Goal: Task Accomplishment & Management: Manage account settings

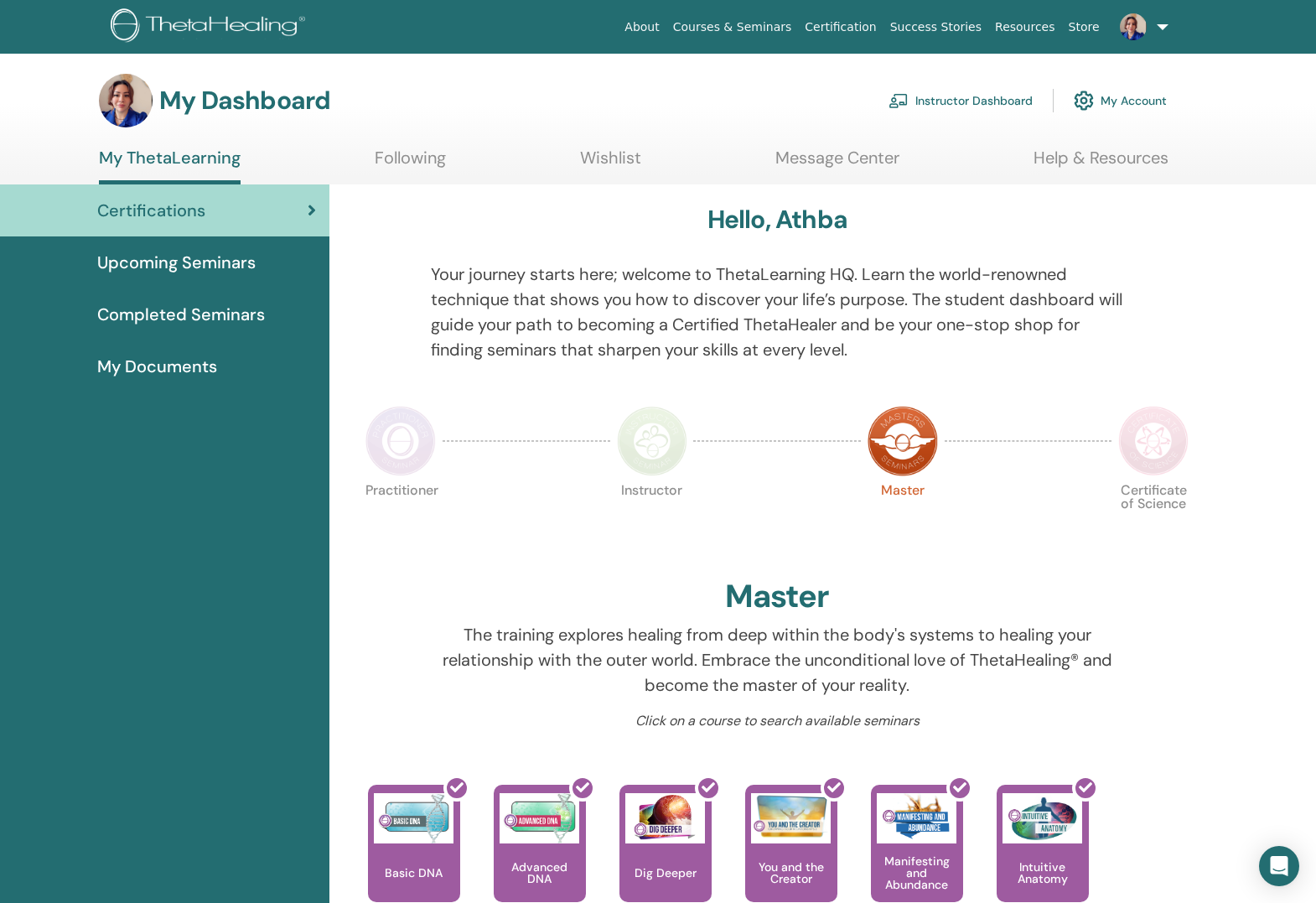
click at [1005, 106] on link "Instructor Dashboard" at bounding box center [960, 101] width 144 height 37
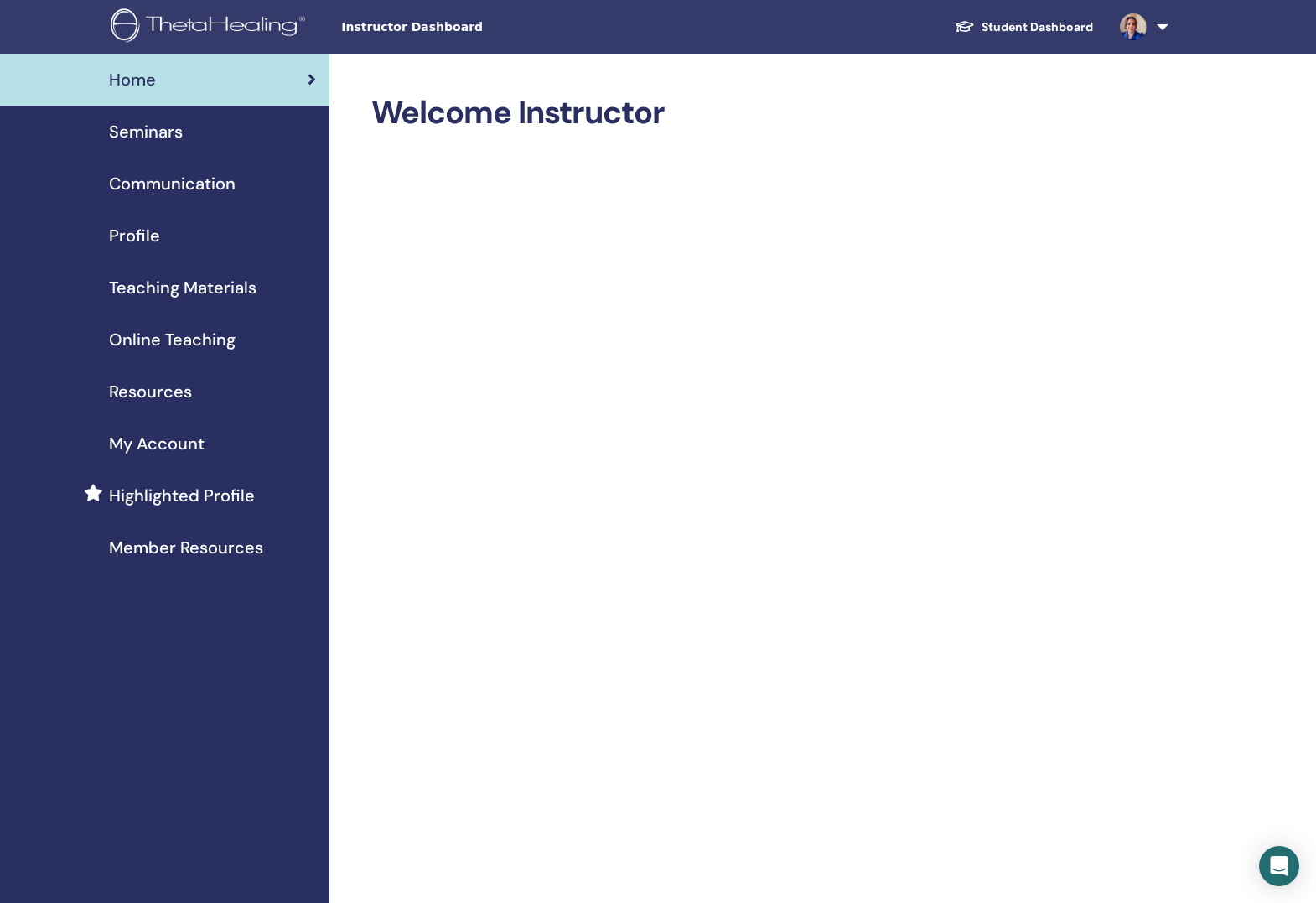
click at [169, 129] on span "Seminars" at bounding box center [145, 131] width 74 height 25
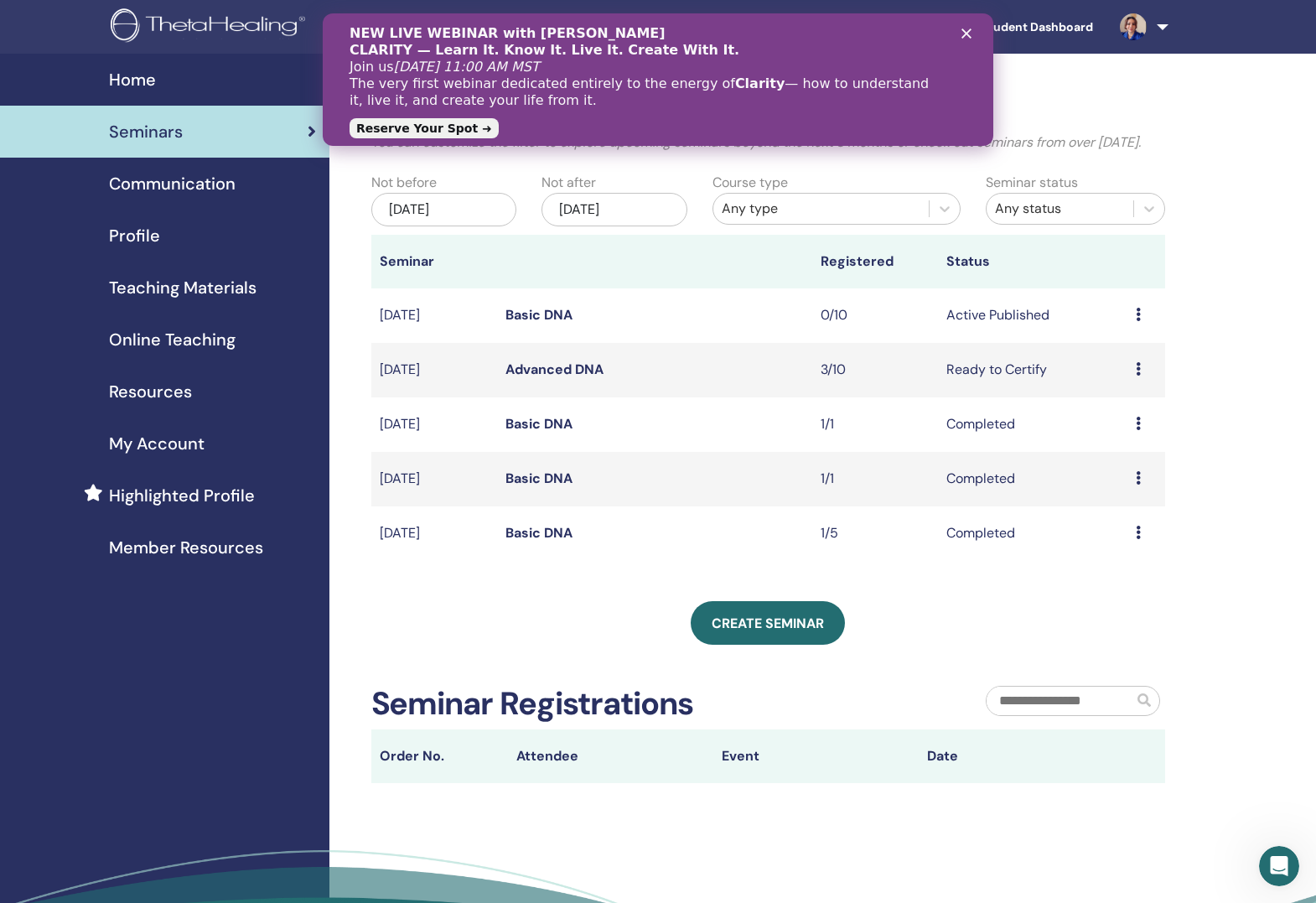
click at [1140, 375] on icon at bounding box center [1139, 369] width 5 height 13
drag, startPoint x: 975, startPoint y: 394, endPoint x: 641, endPoint y: 392, distance: 334.0
click at [970, 394] on td "Ready to Certify" at bounding box center [1033, 369] width 189 height 55
click at [556, 379] on td "Advanced DNA" at bounding box center [655, 369] width 316 height 55
click at [558, 378] on link "Advanced DNA" at bounding box center [555, 369] width 98 height 17
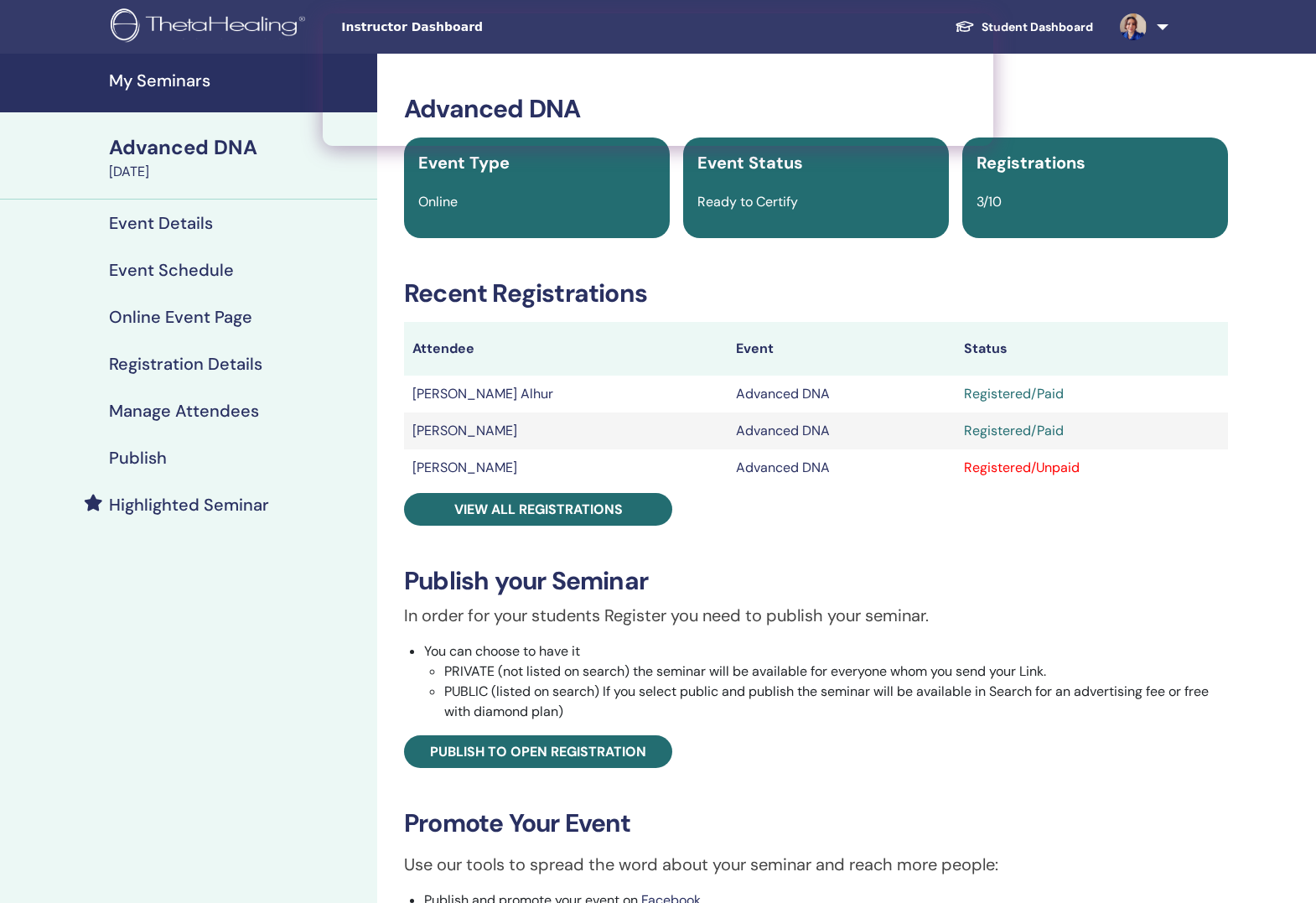
drag, startPoint x: 1040, startPoint y: 468, endPoint x: 1019, endPoint y: 468, distance: 21.0
click at [1040, 468] on div "Registered/Unpaid" at bounding box center [1092, 468] width 256 height 20
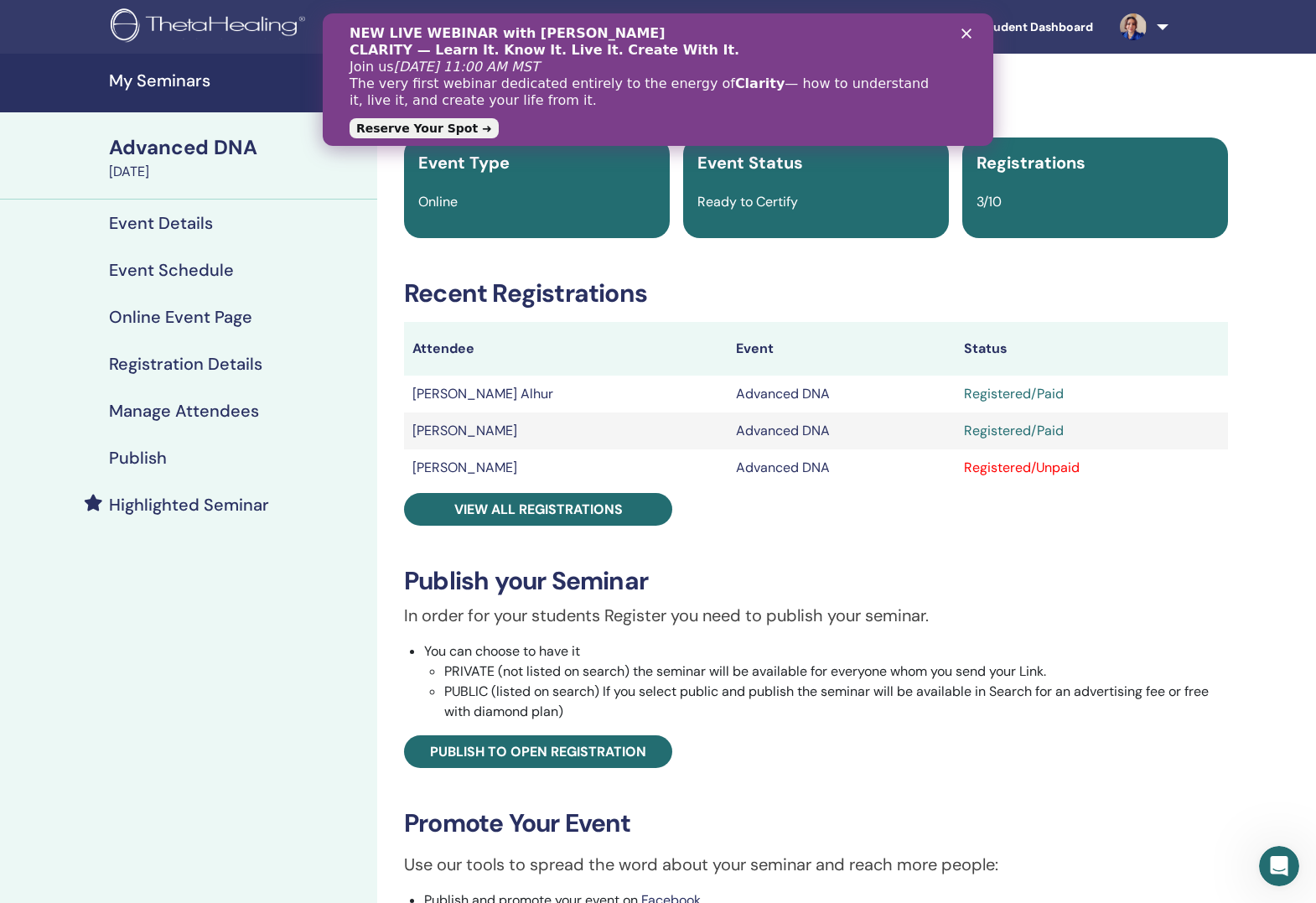
click at [971, 35] on icon "Close" at bounding box center [967, 34] width 10 height 10
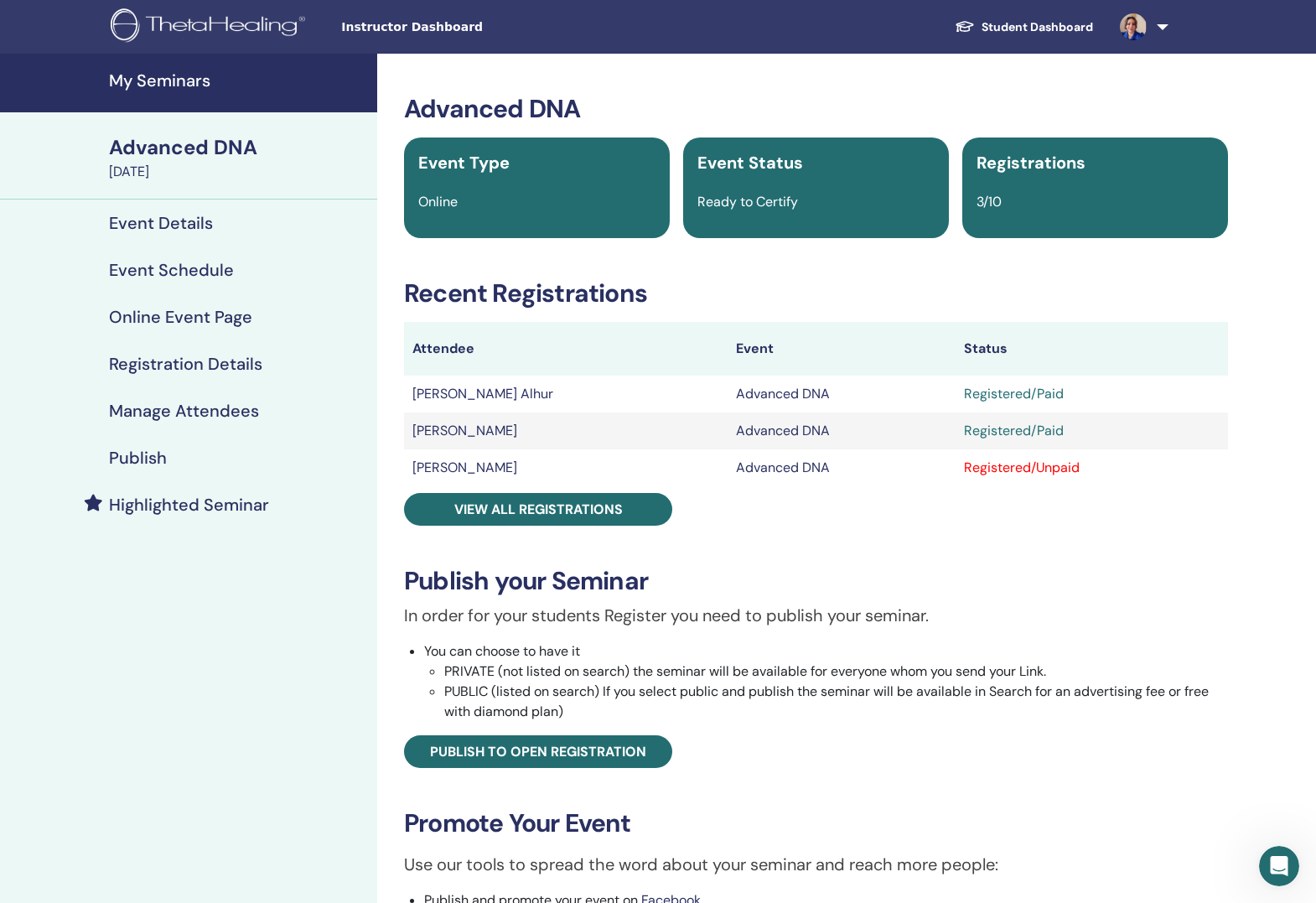
click at [985, 463] on div "Registered/Unpaid" at bounding box center [1092, 468] width 256 height 20
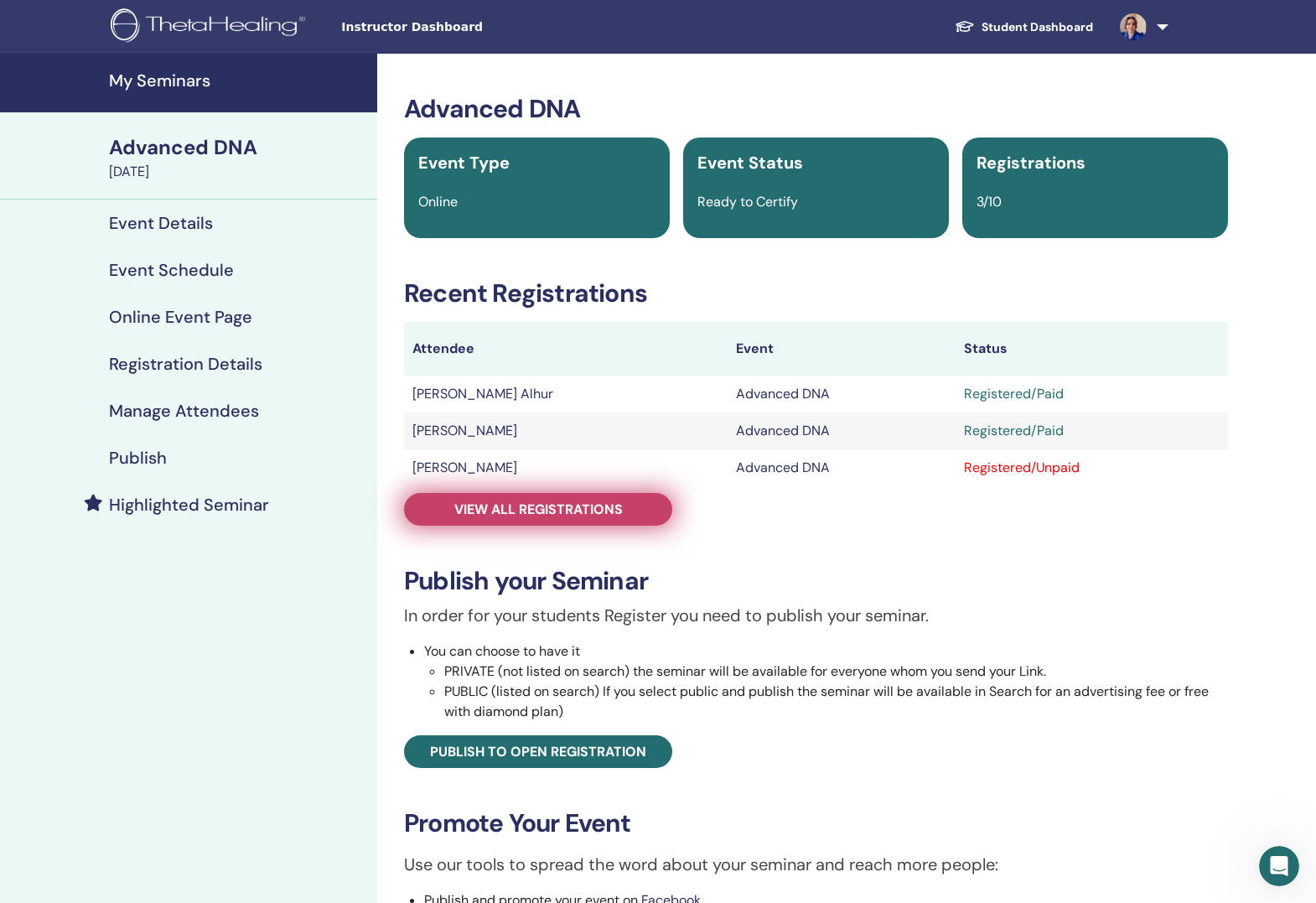
click at [523, 513] on span "View all registrations" at bounding box center [539, 509] width 169 height 17
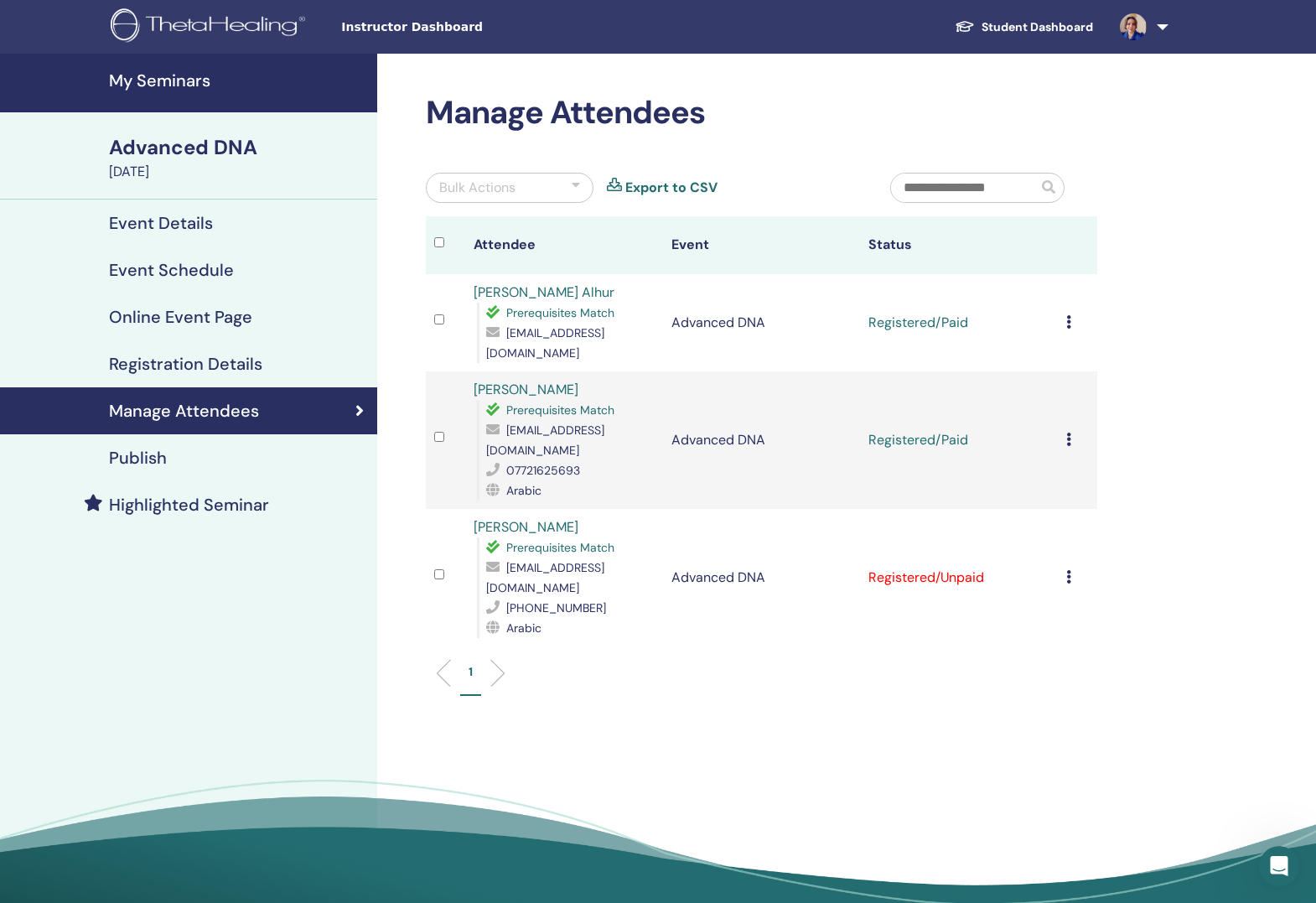
click at [1067, 570] on icon at bounding box center [1069, 576] width 5 height 13
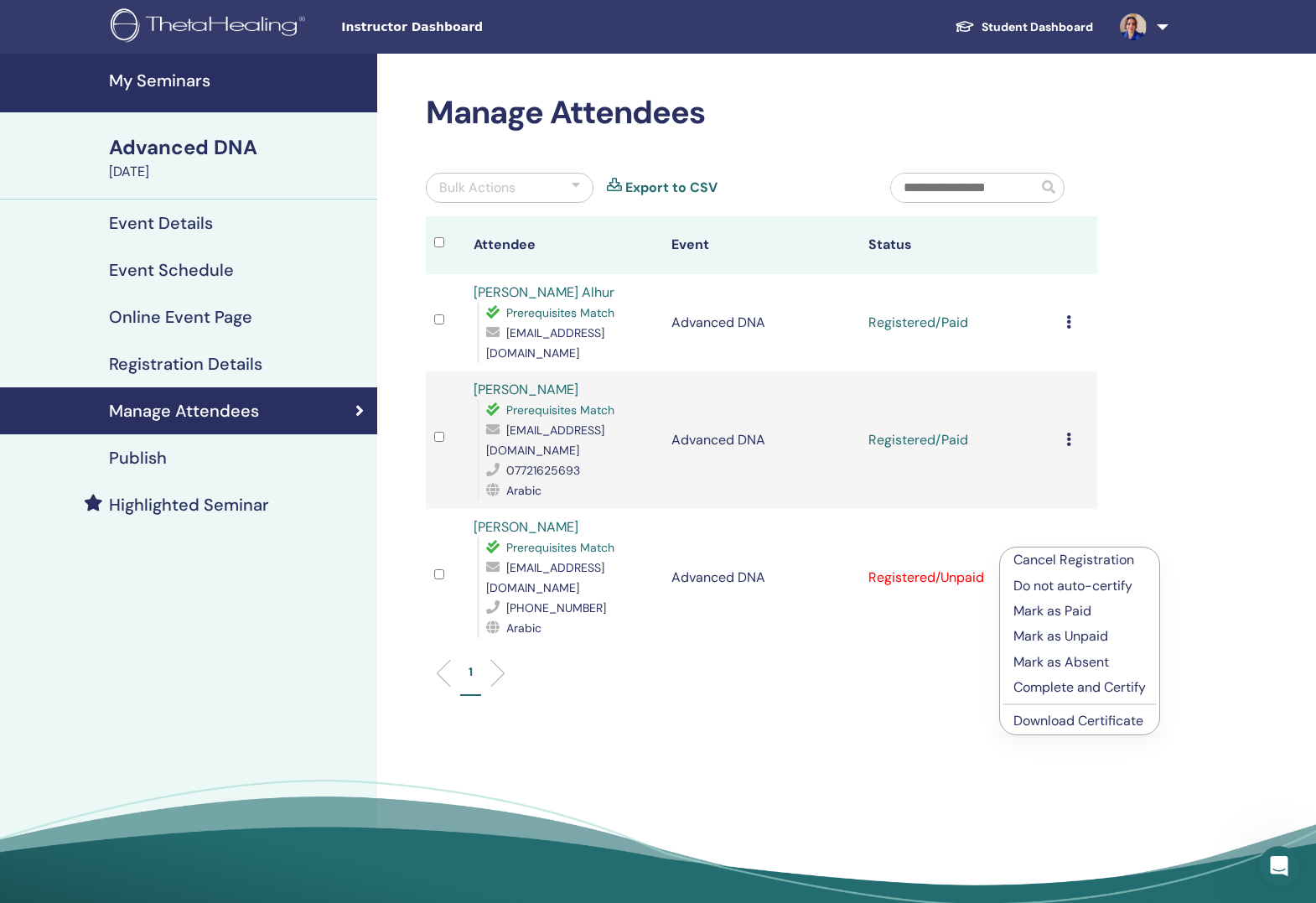
click at [1080, 611] on p "Mark as Paid" at bounding box center [1080, 610] width 132 height 20
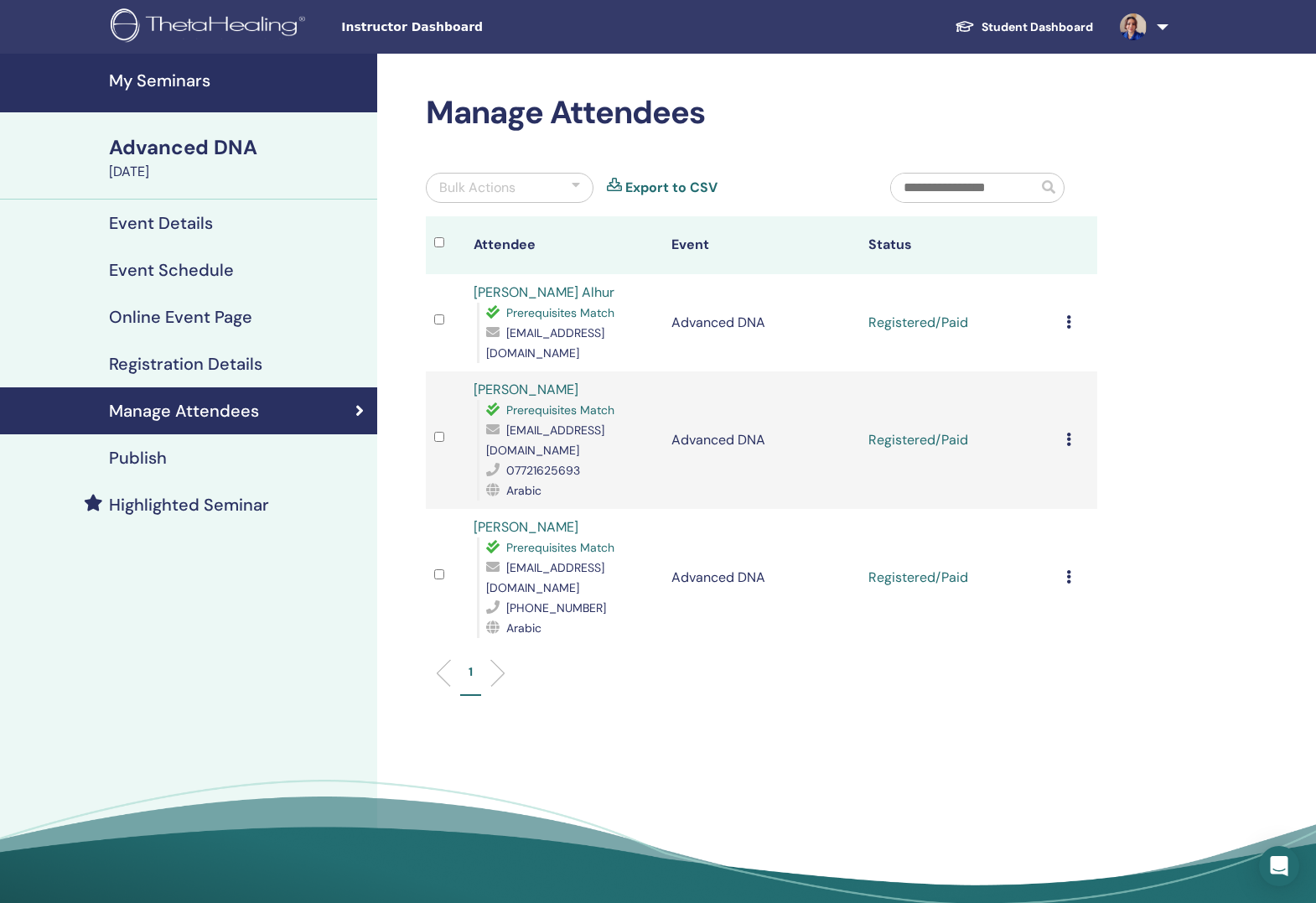
click at [1070, 570] on icon at bounding box center [1069, 576] width 5 height 13
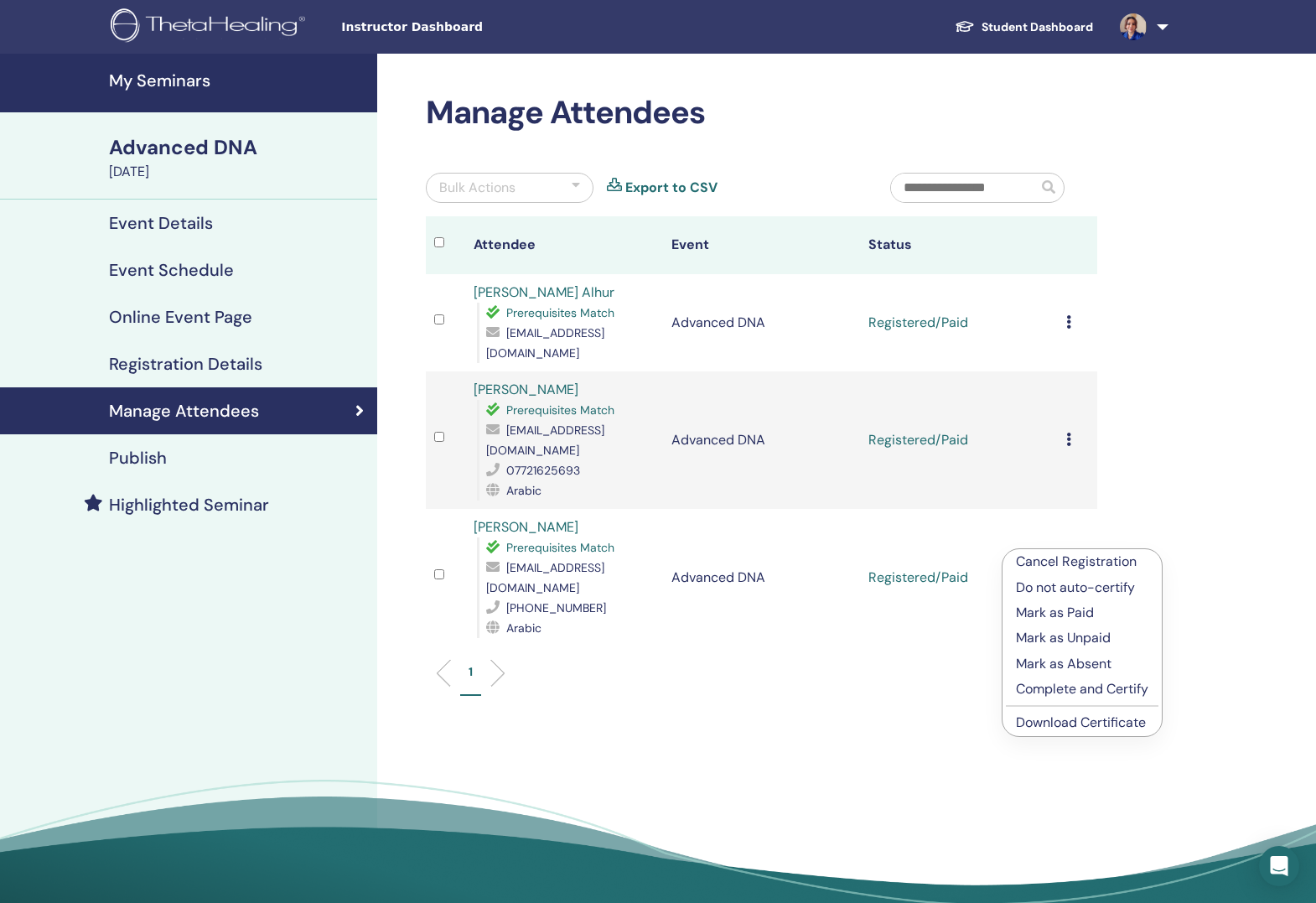
click at [1093, 610] on p "Mark as Paid" at bounding box center [1082, 612] width 132 height 20
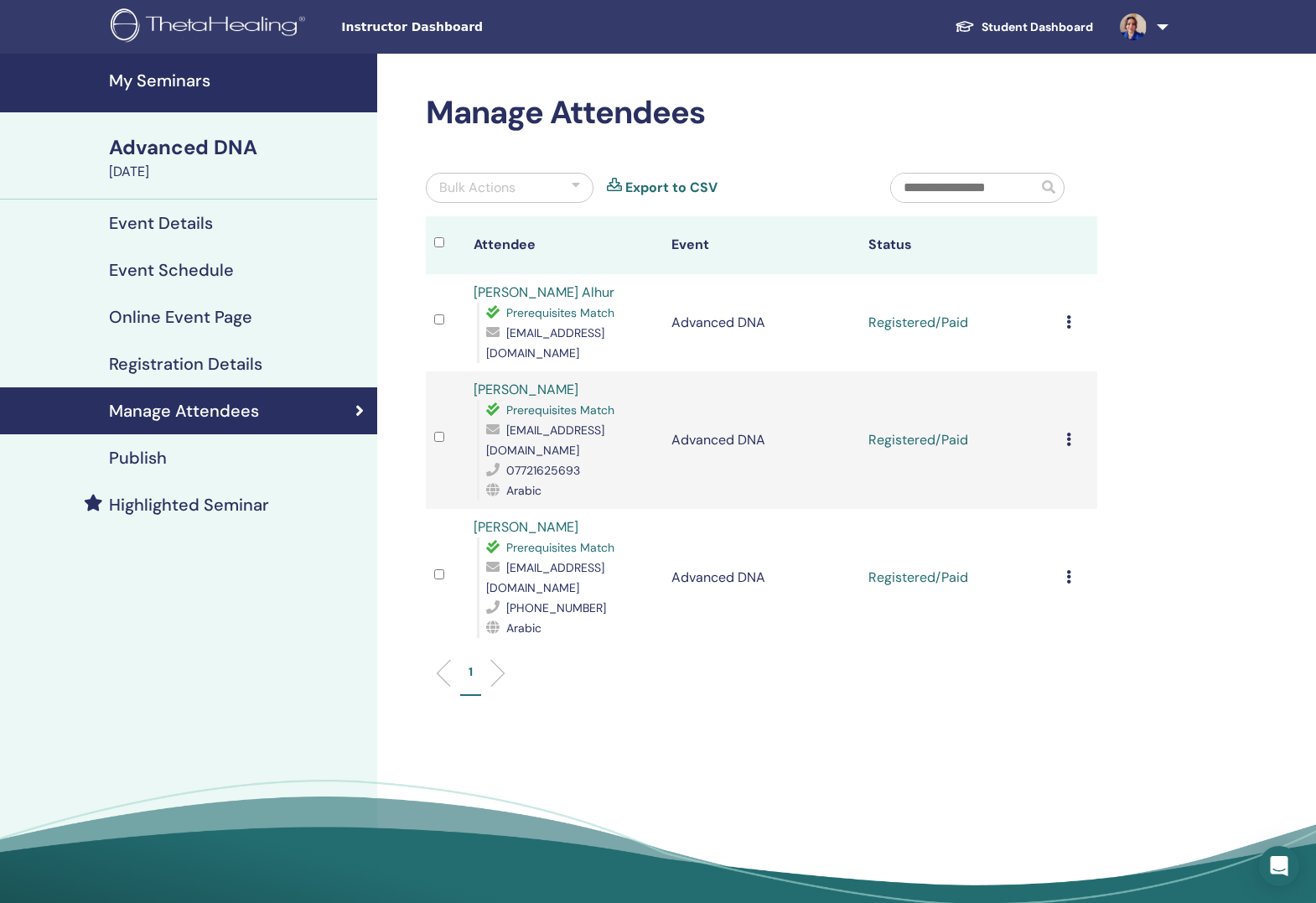
click at [1063, 549] on td "Cancel Registration Do not auto-certify Mark as Paid Mark as Unpaid Mark as Abs…" at bounding box center [1077, 577] width 39 height 137
click at [1070, 570] on icon at bounding box center [1069, 576] width 5 height 13
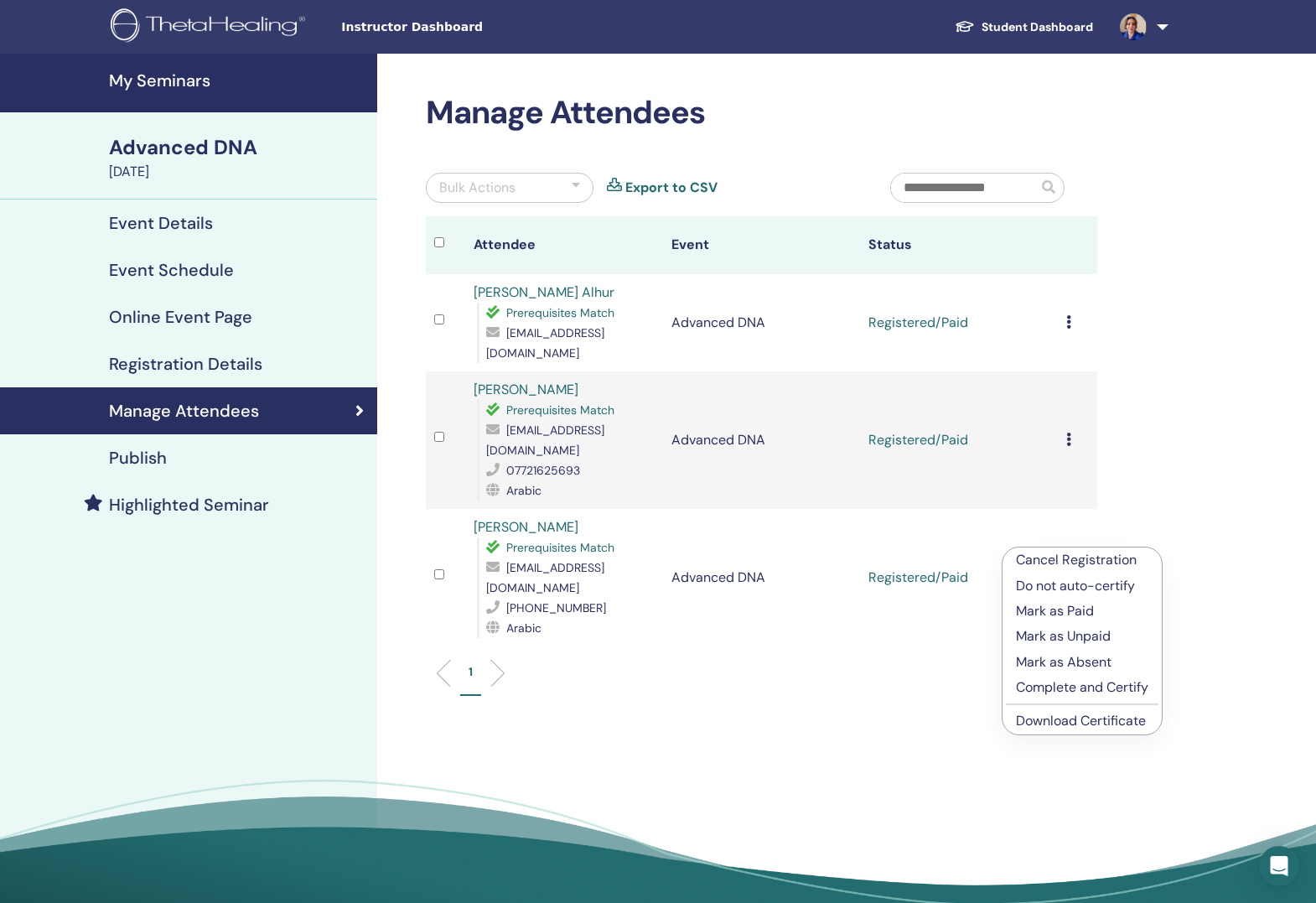
click at [1119, 688] on p "Complete and Certify" at bounding box center [1082, 687] width 132 height 20
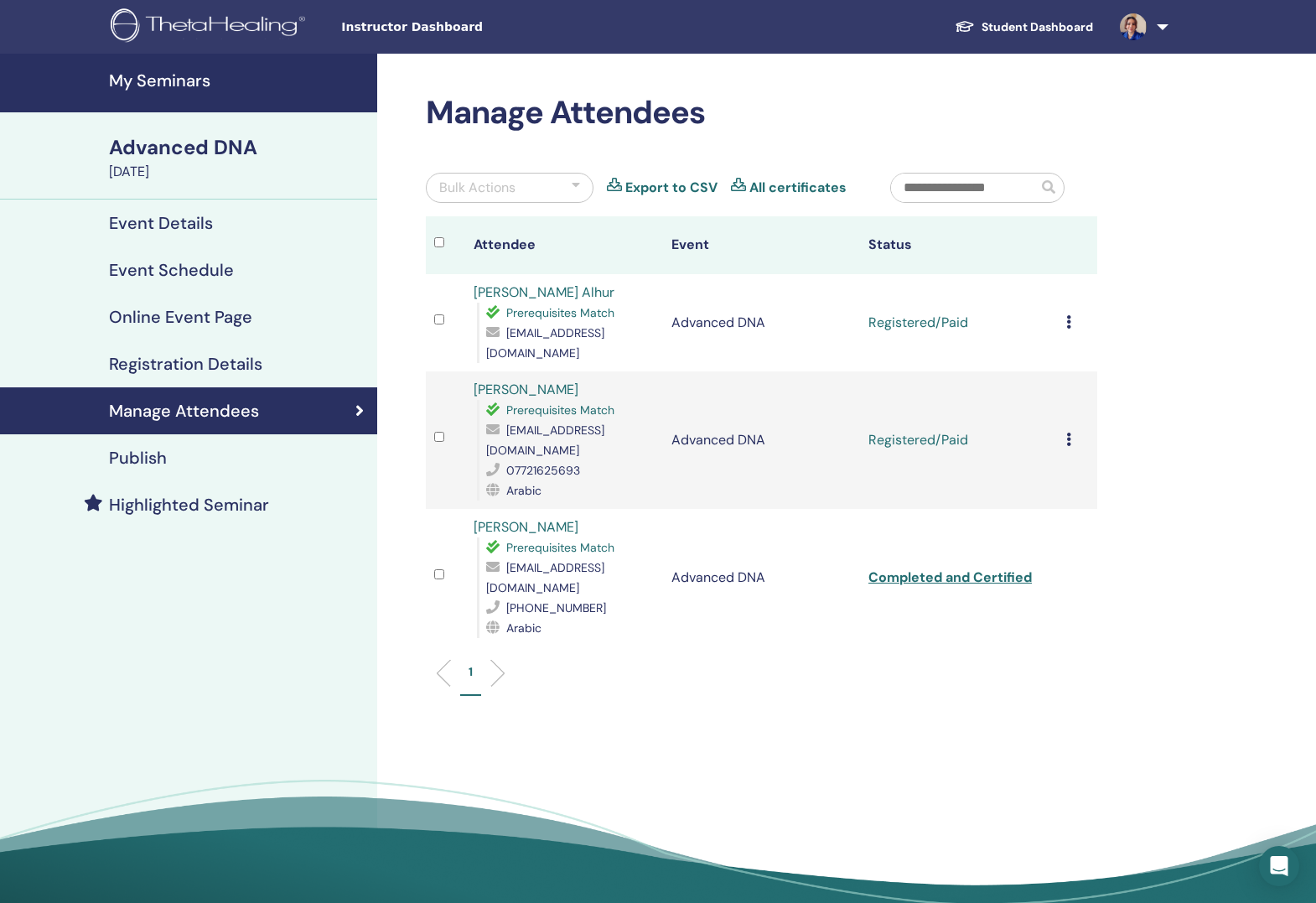
click at [1063, 430] on td "Cancel Registration Do not auto-certify Mark as Paid Mark as Unpaid Mark as Abs…" at bounding box center [1077, 440] width 39 height 137
click at [1069, 433] on icon at bounding box center [1069, 439] width 5 height 13
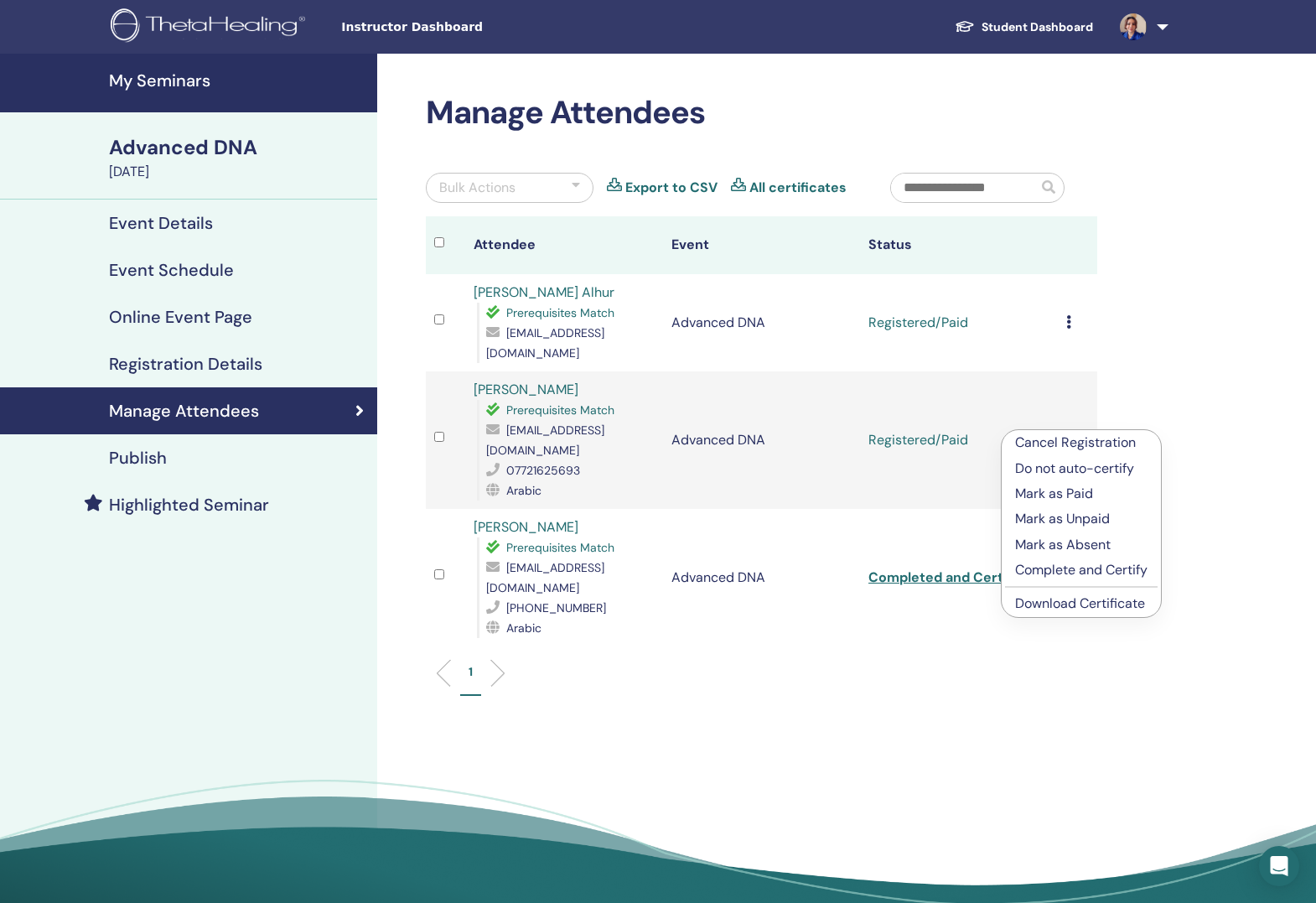
click at [1100, 572] on p "Complete and Certify" at bounding box center [1081, 569] width 132 height 20
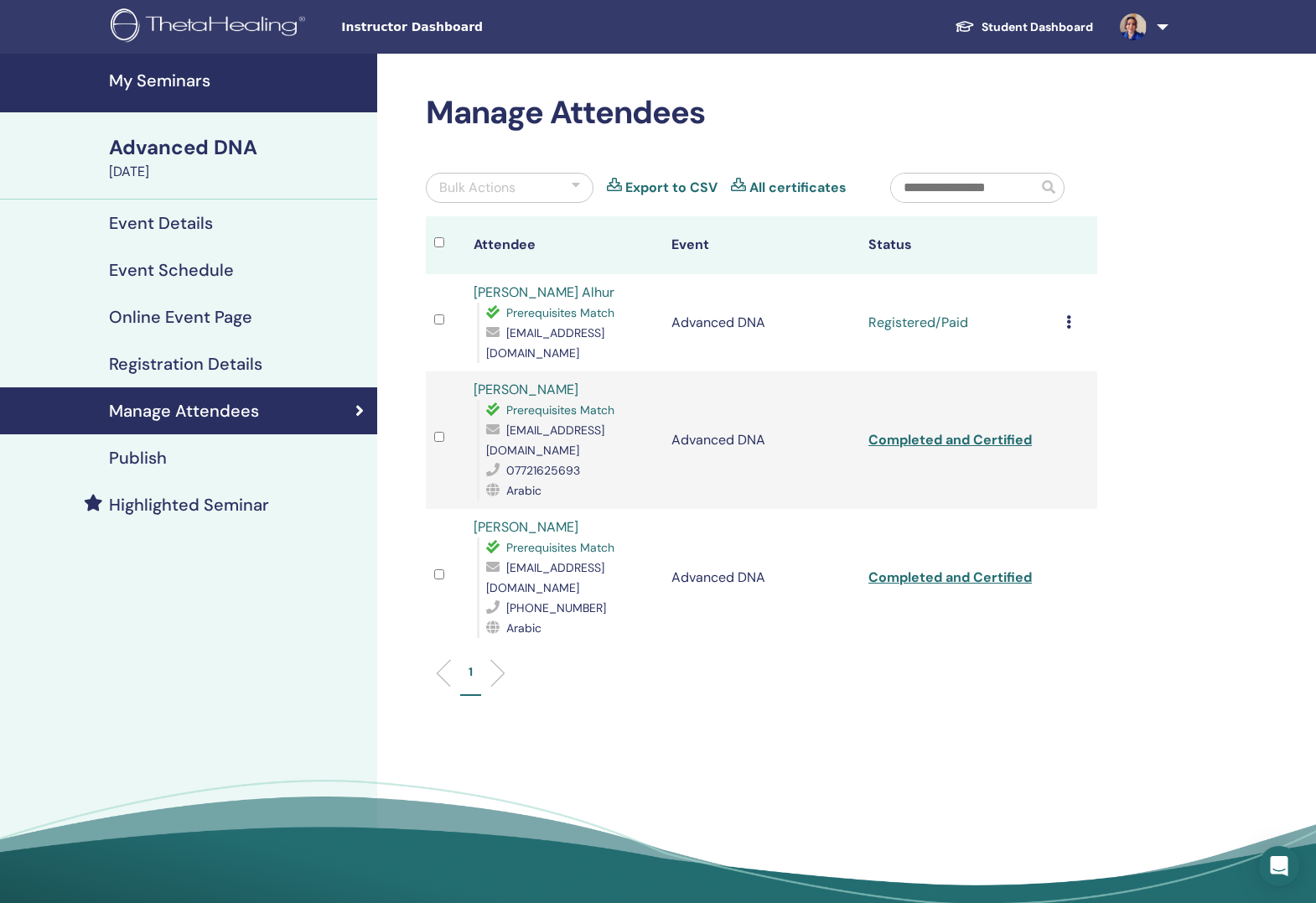
click at [1071, 325] on div "Cancel Registration Do not auto-certify Mark as Paid Mark as Unpaid Mark as Abs…" at bounding box center [1078, 322] width 23 height 20
click at [1107, 466] on p "Complete and Certify" at bounding box center [1084, 466] width 132 height 20
click at [955, 568] on link "Completed and Certified" at bounding box center [950, 577] width 163 height 17
click at [1168, 25] on link at bounding box center [1140, 27] width 69 height 54
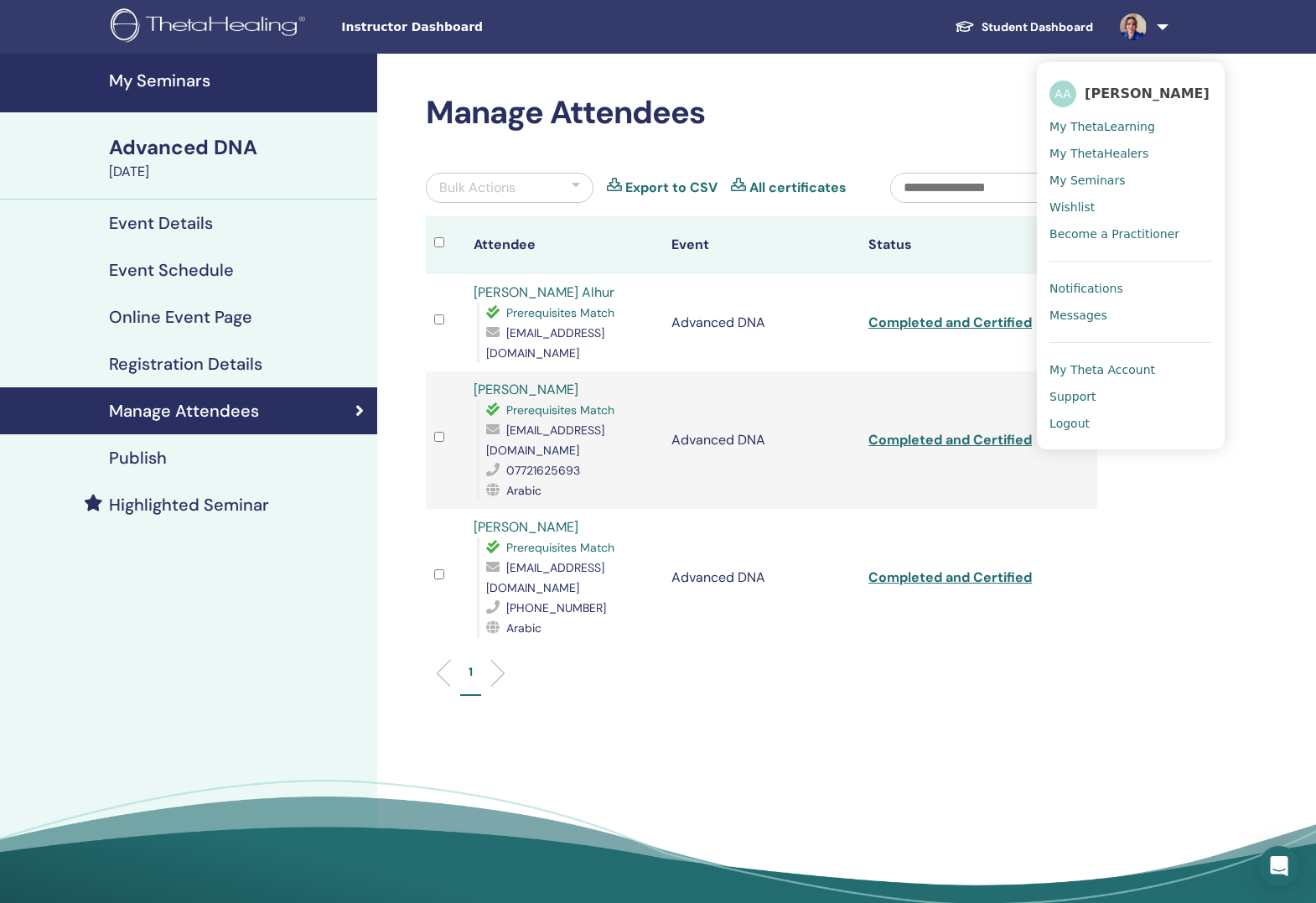
drag, startPoint x: 995, startPoint y: 50, endPoint x: 1014, endPoint y: 45, distance: 19.6
click at [995, 50] on ul "Student Dashboard AA [PERSON_NAME] My ThetaLearning My ThetaHealers My Seminars…" at bounding box center [1058, 27] width 335 height 54
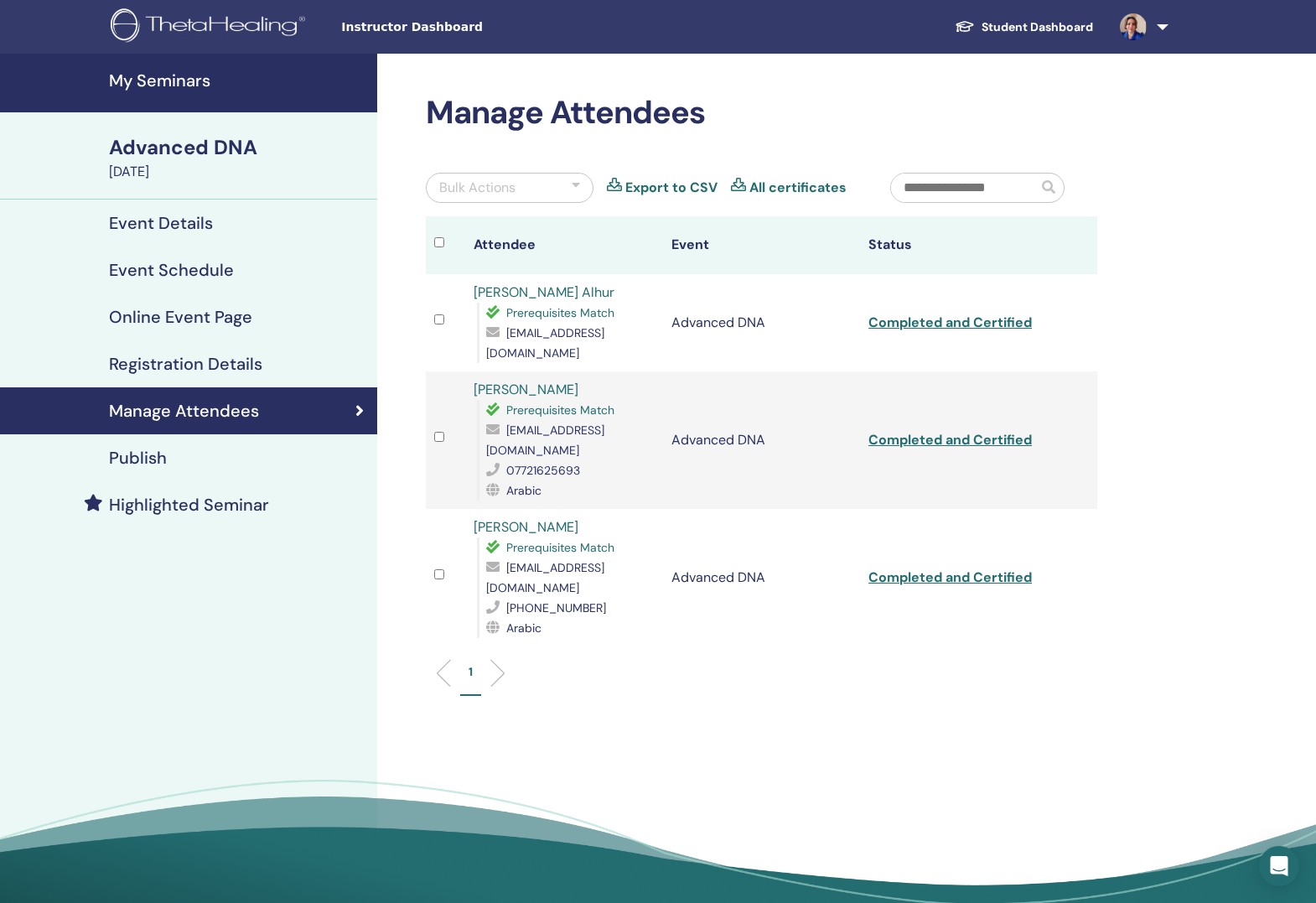
click at [960, 568] on link "Completed and Certified" at bounding box center [950, 577] width 163 height 17
